Goal: Task Accomplishment & Management: Manage account settings

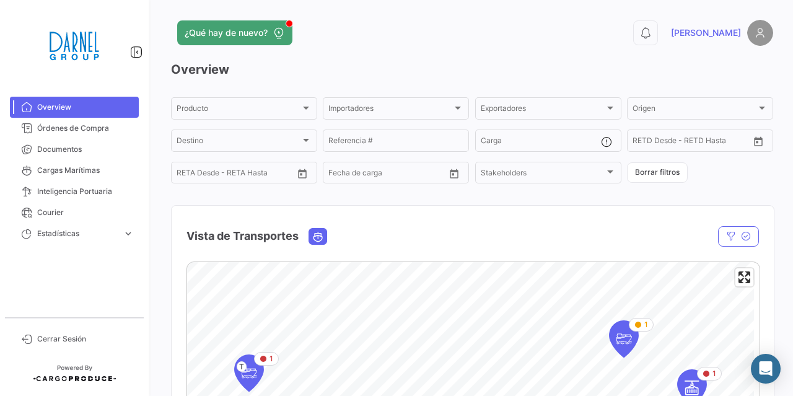
click at [703, 35] on span "[PERSON_NAME]" at bounding box center [706, 33] width 70 height 12
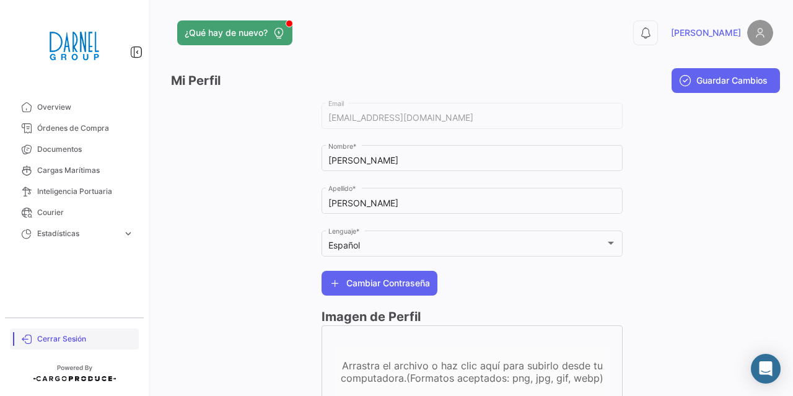
click at [52, 329] on link "Cerrar Sesión" at bounding box center [74, 338] width 129 height 21
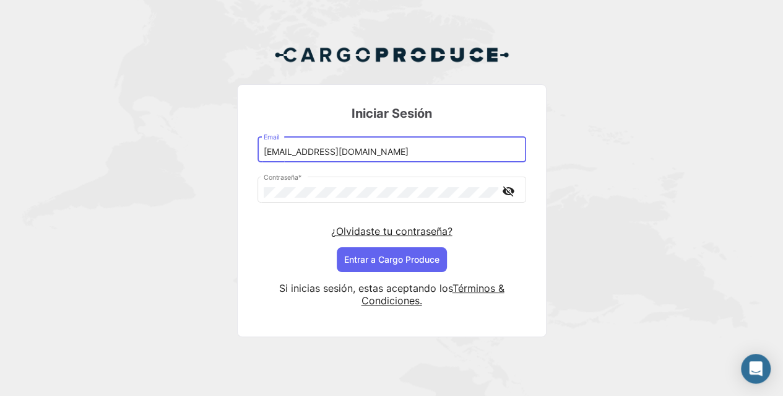
click at [405, 150] on input "[EMAIL_ADDRESS][DOMAIN_NAME]" at bounding box center [392, 152] width 256 height 11
type input "[PERSON_NAME][EMAIL_ADDRESS][DOMAIN_NAME]"
click at [376, 251] on button "Entrar a Cargo Produce" at bounding box center [392, 259] width 110 height 25
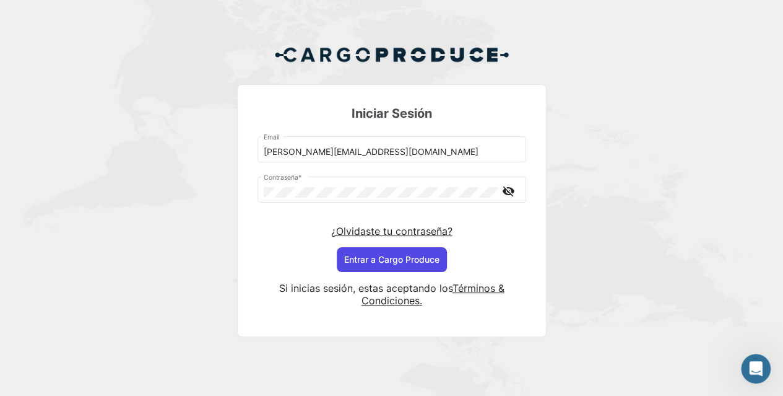
click at [421, 264] on button "Entrar a Cargo Produce" at bounding box center [392, 259] width 110 height 25
